Goal: Navigation & Orientation: Find specific page/section

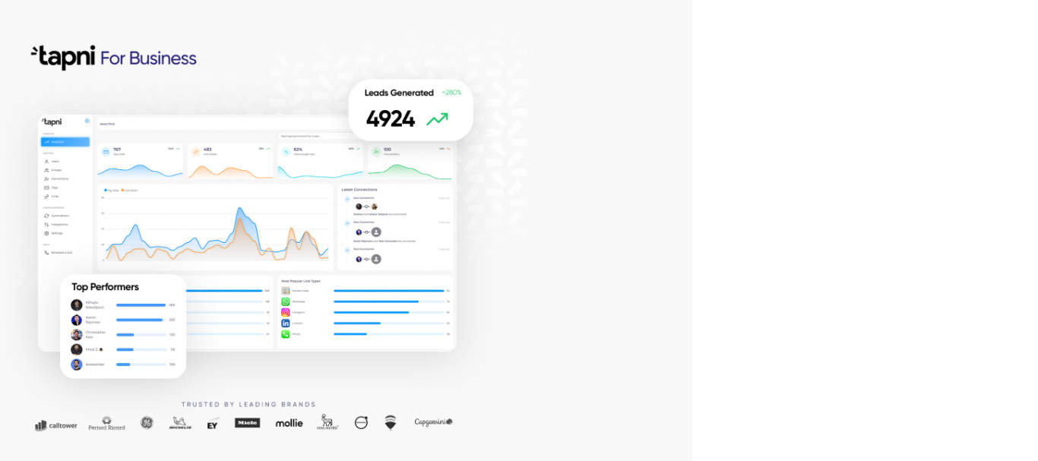
click at [579, 235] on div at bounding box center [346, 230] width 692 height 461
click at [126, 65] on div at bounding box center [346, 230] width 692 height 461
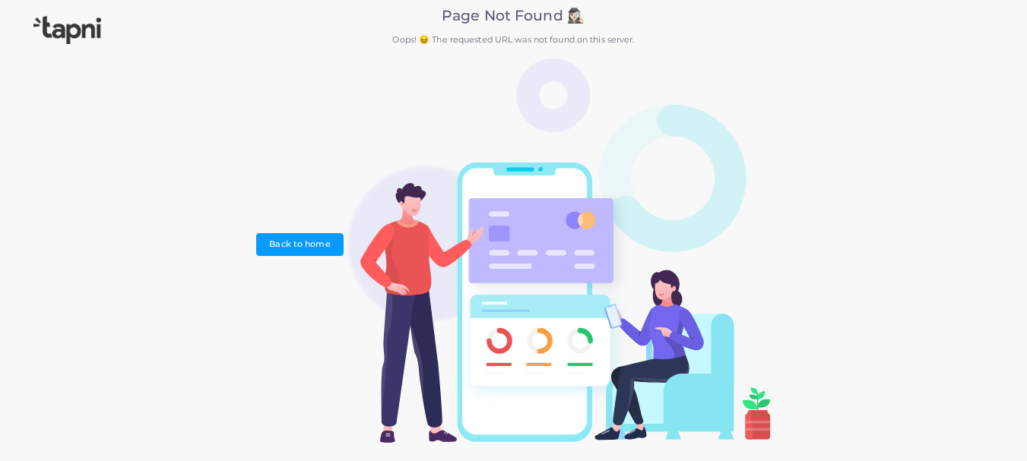
scroll to position [25, 0]
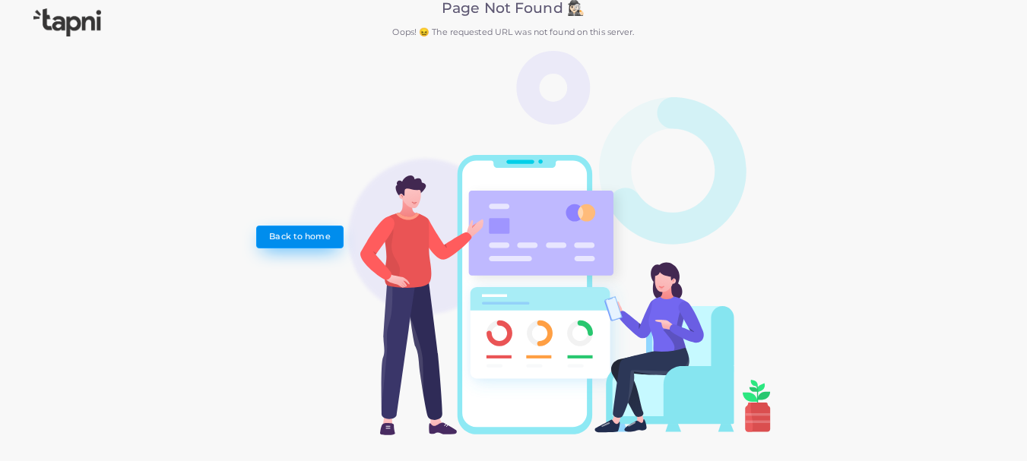
click at [280, 237] on link "Back to home" at bounding box center [299, 237] width 87 height 23
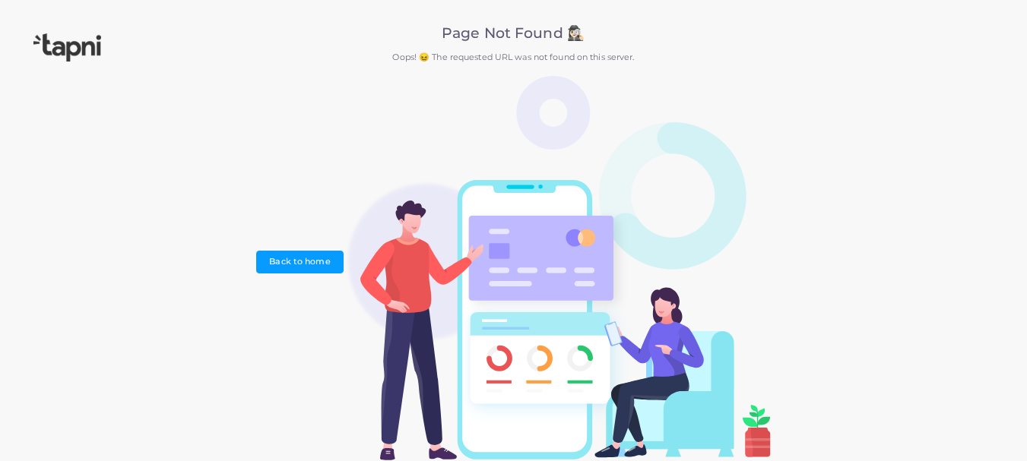
click at [75, 47] on img at bounding box center [67, 47] width 68 height 28
